Goal: Transaction & Acquisition: Purchase product/service

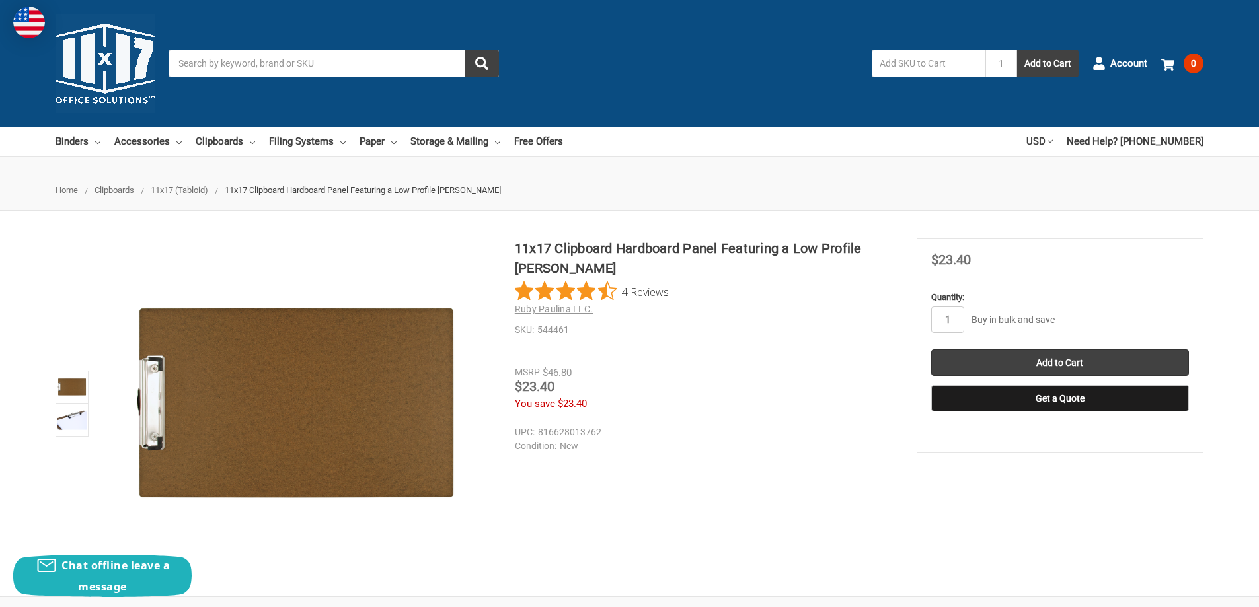
click at [769, 464] on div "11x17 Clipboard Hardboard Panel Featuring a Low Profile Clip Brown 4 Reviews Ru…" at bounding box center [629, 403] width 1259 height 330
type input "4"
click at [1079, 357] on input "Add to Cart" at bounding box center [1060, 362] width 258 height 26
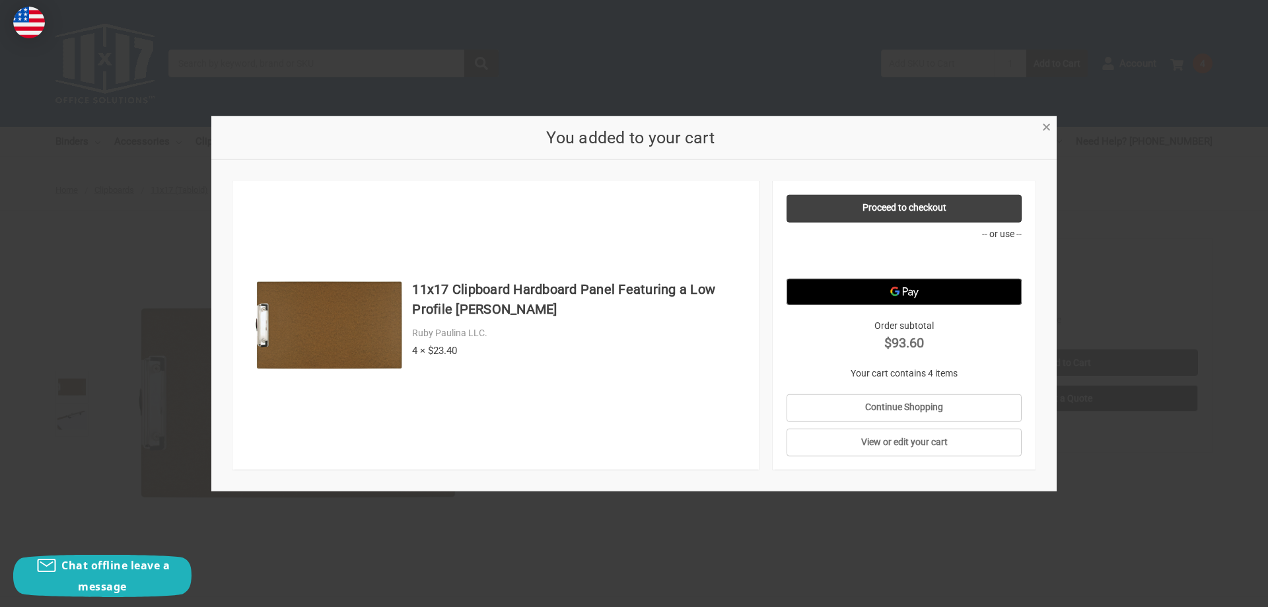
click at [1048, 128] on span "×" at bounding box center [1046, 127] width 9 height 19
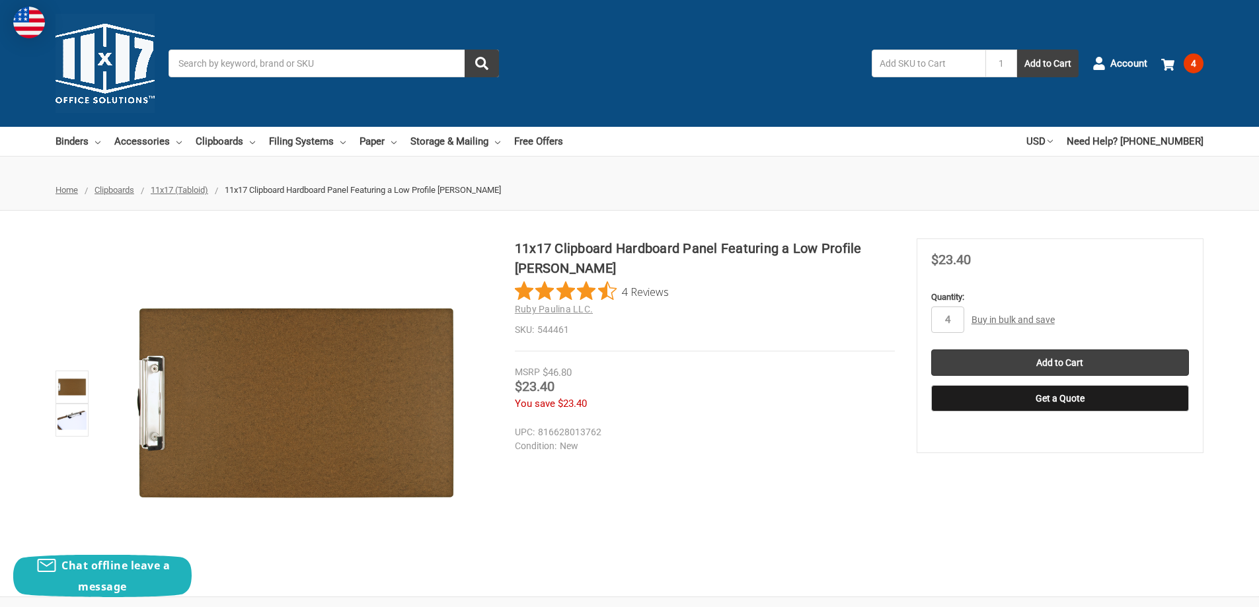
click at [67, 191] on span "Home" at bounding box center [66, 190] width 22 height 10
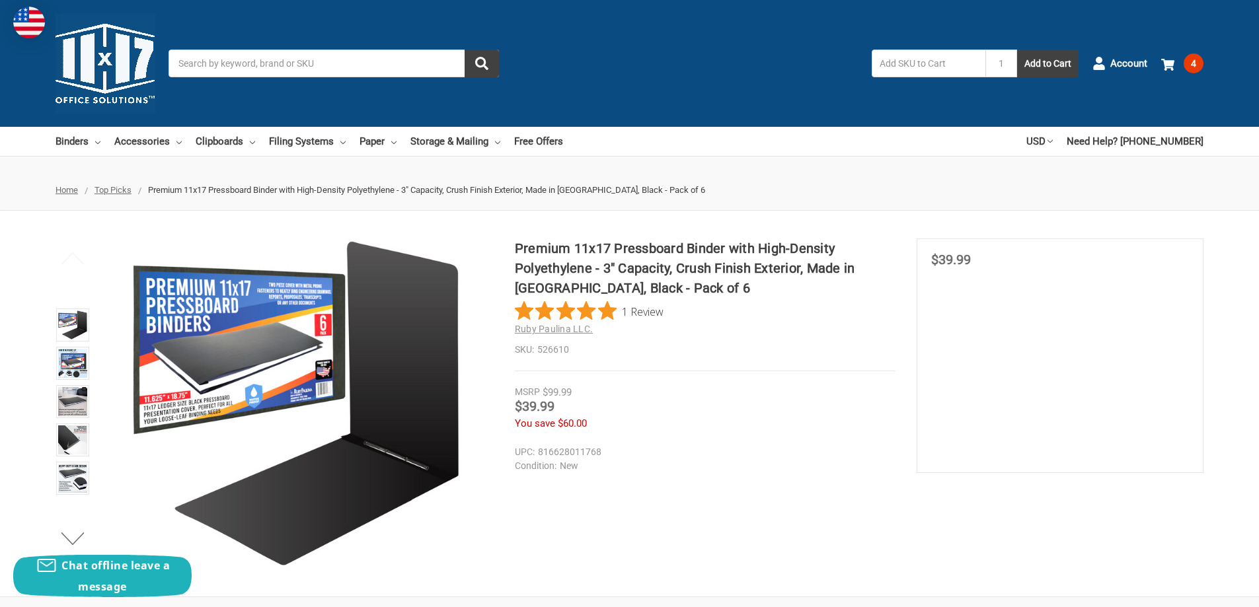
click at [74, 190] on span "Home" at bounding box center [66, 190] width 22 height 10
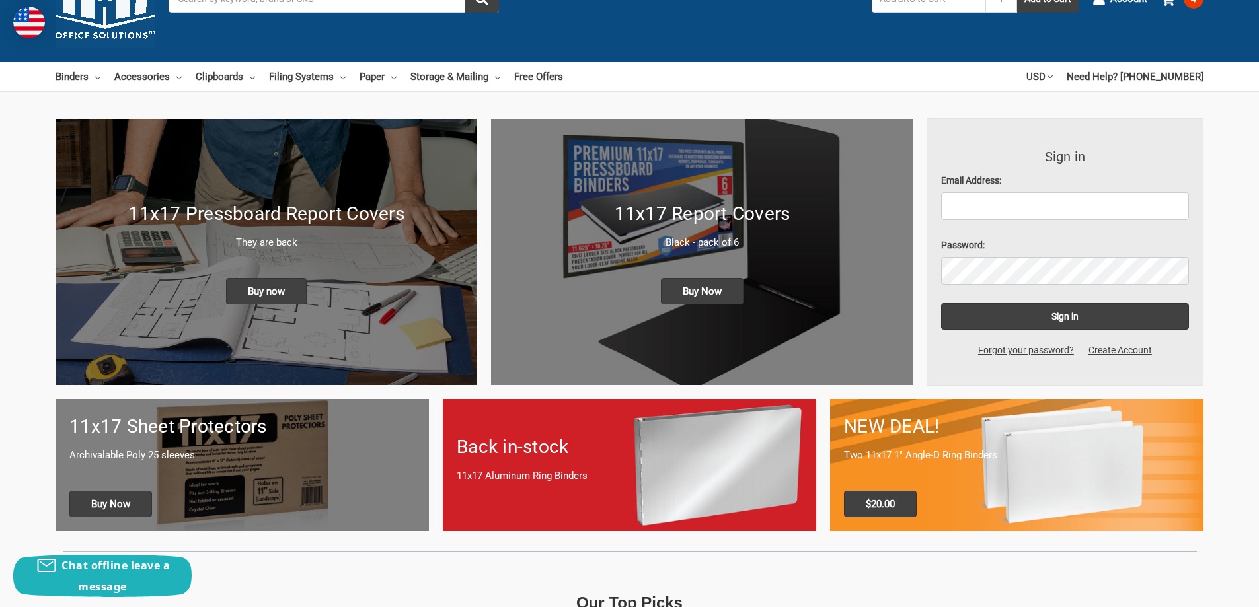
scroll to position [65, 0]
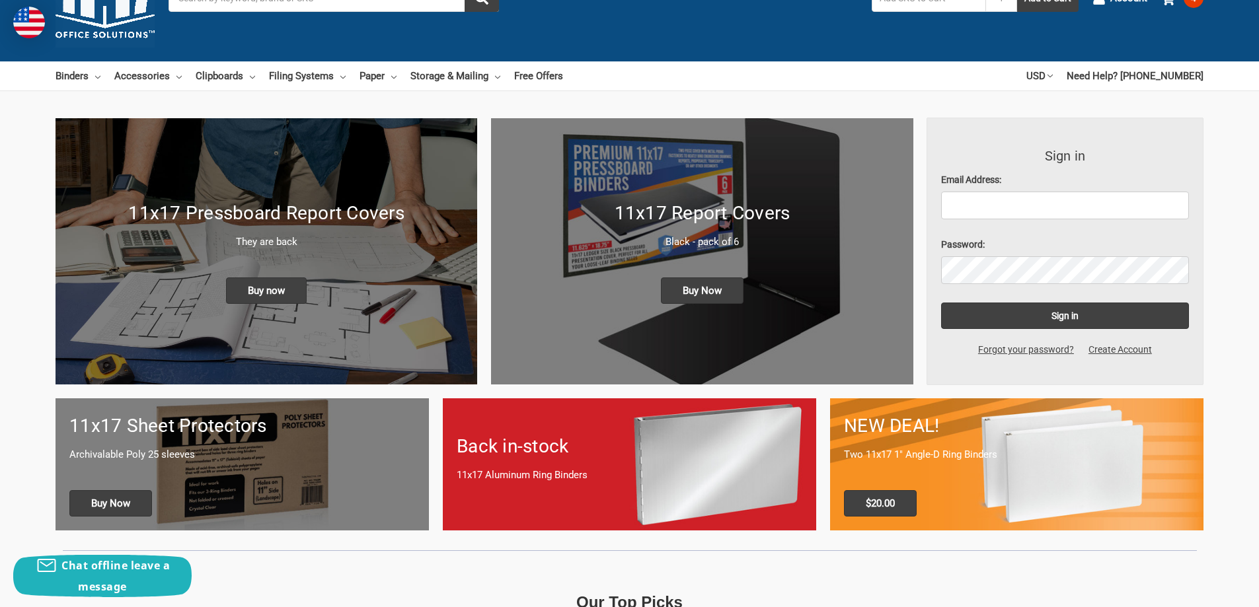
click at [256, 244] on p "They are back" at bounding box center [266, 242] width 394 height 15
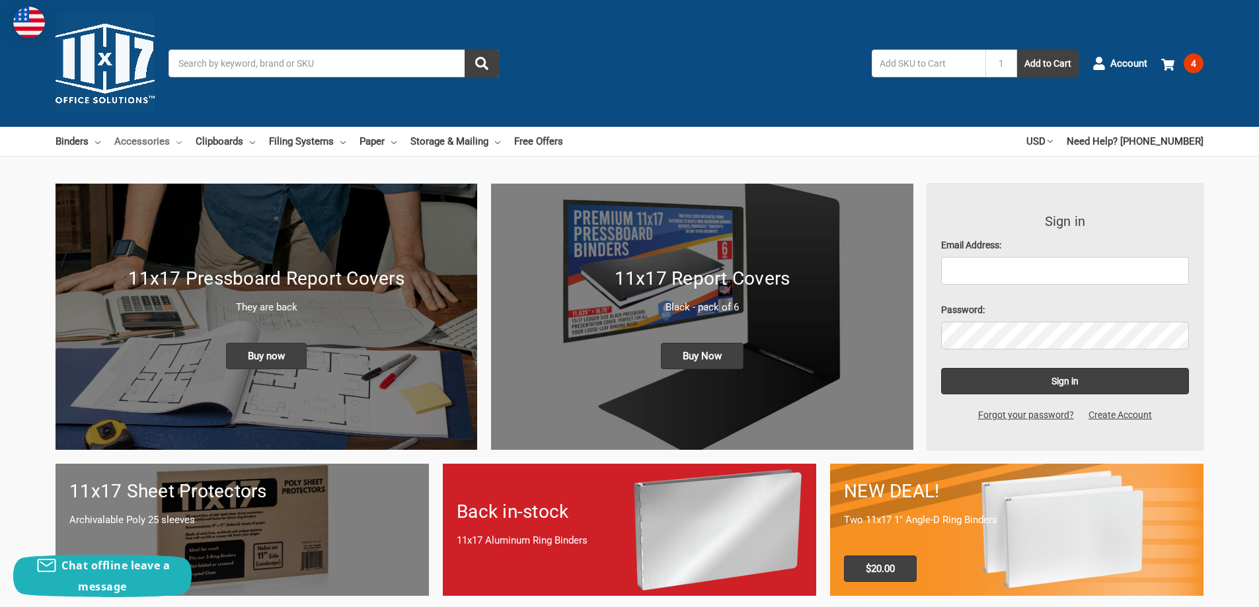
click at [170, 140] on link "Accessories" at bounding box center [147, 141] width 67 height 29
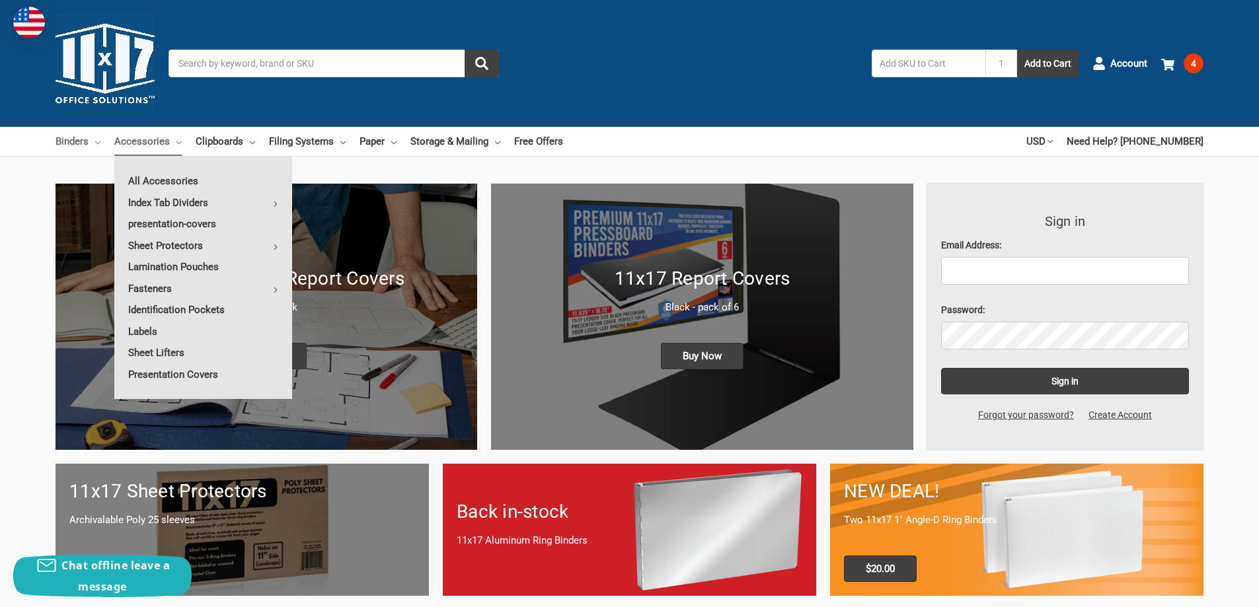
click at [94, 138] on link "Binders" at bounding box center [77, 141] width 45 height 29
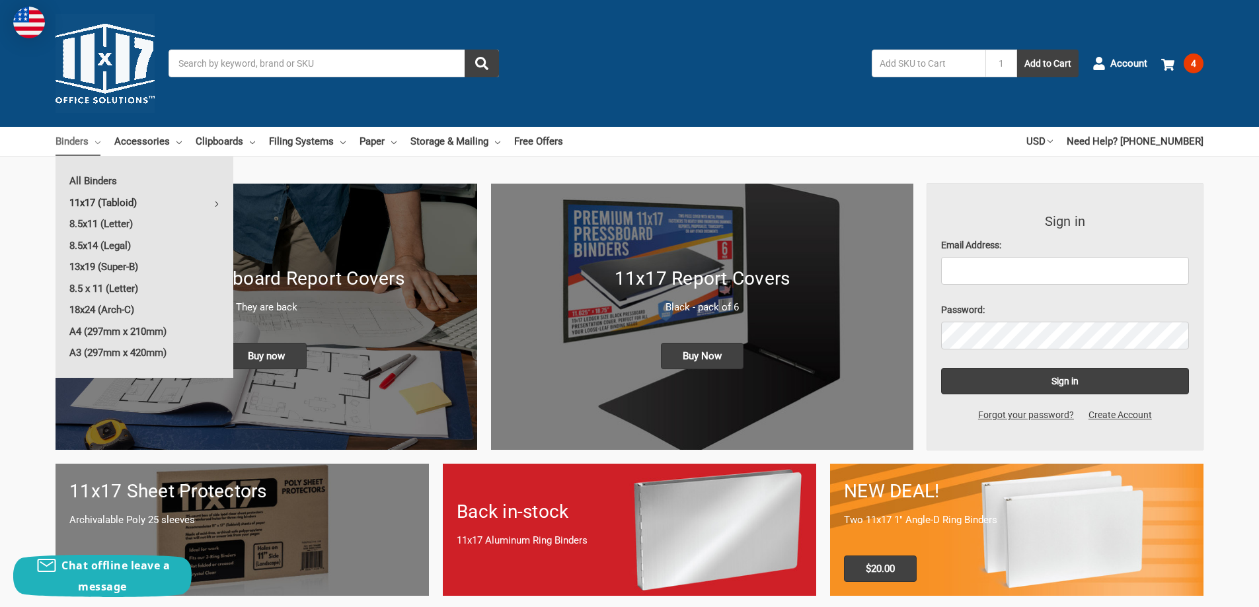
click at [110, 202] on link "11x17 (Tabloid)" at bounding box center [144, 202] width 178 height 21
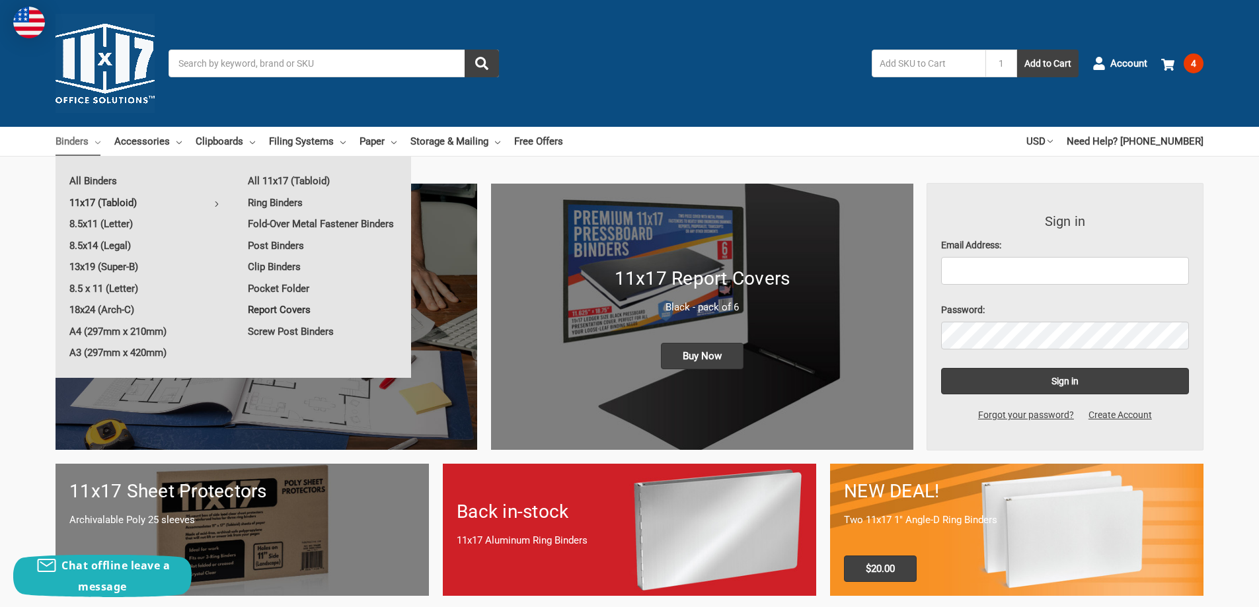
click at [290, 305] on link "Report Covers" at bounding box center [322, 309] width 177 height 21
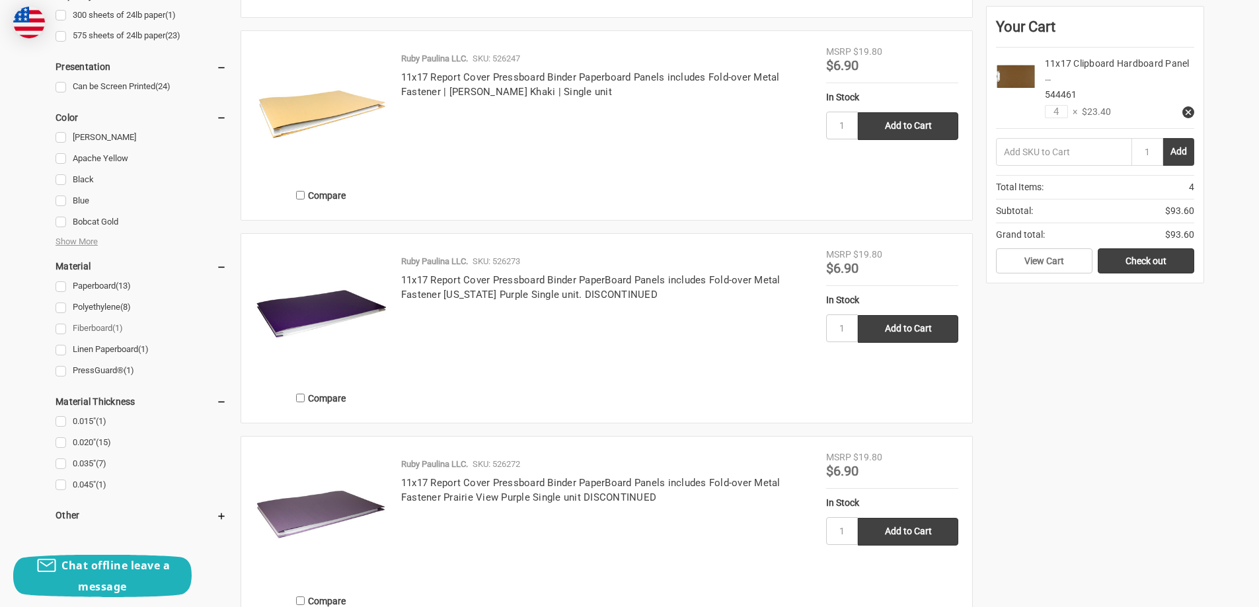
scroll to position [924, 0]
click at [61, 369] on link "PressGuard® (1)" at bounding box center [140, 370] width 171 height 18
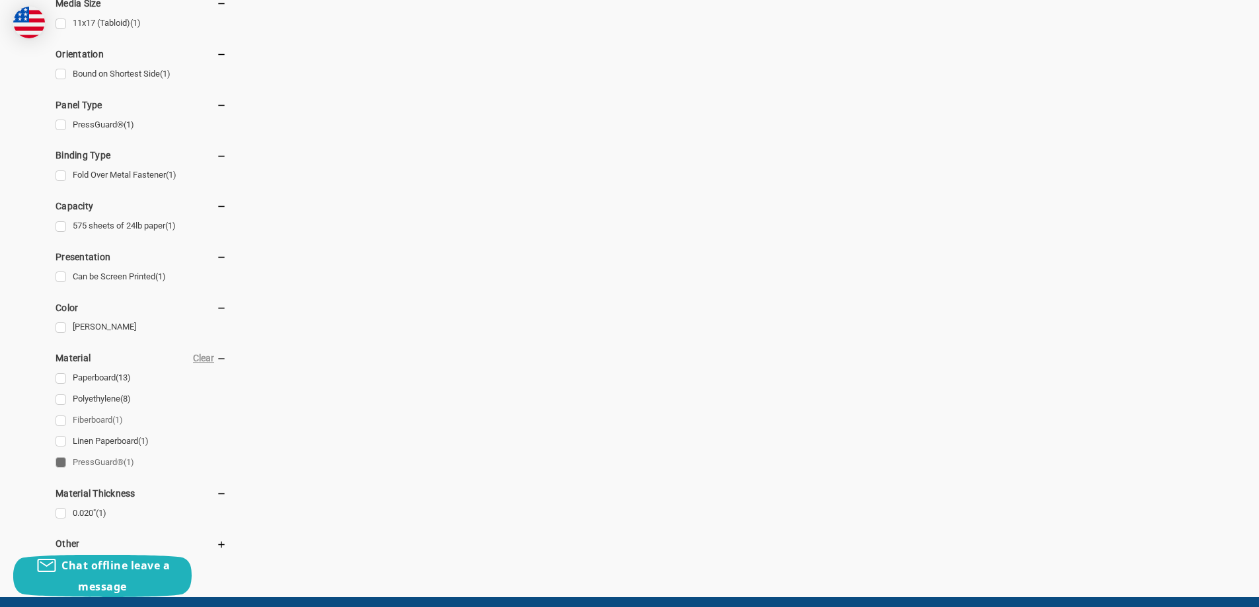
scroll to position [660, 0]
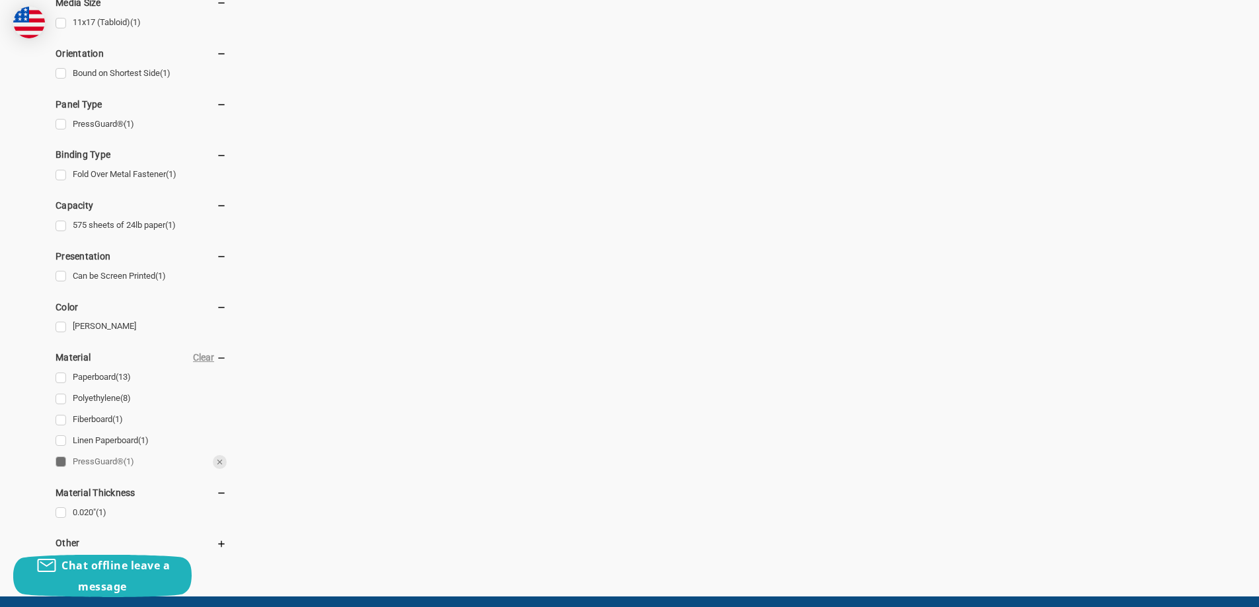
click at [62, 460] on link "PressGuard® (1)" at bounding box center [140, 462] width 171 height 18
